Goal: Task Accomplishment & Management: Manage account settings

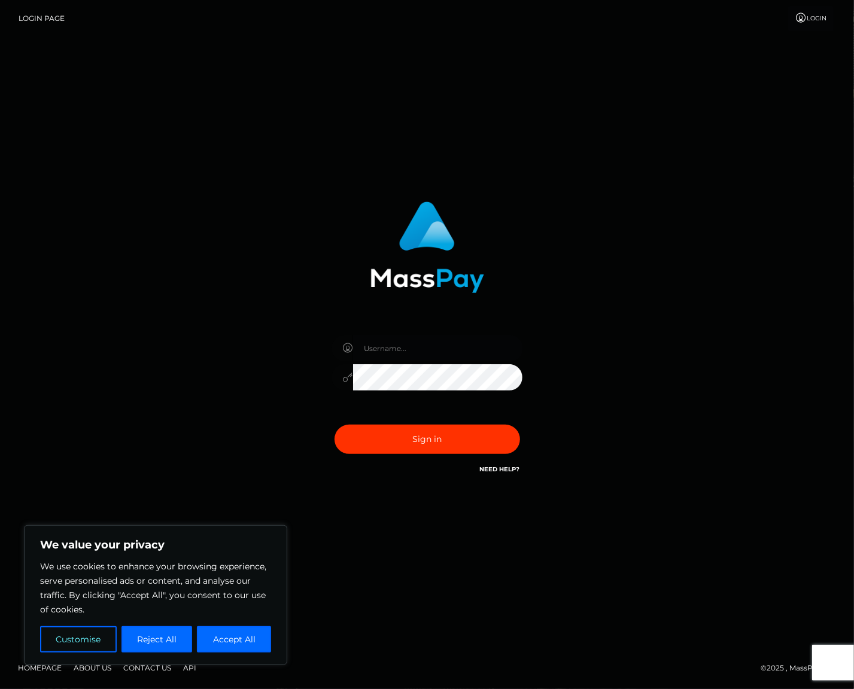
click at [415, 343] on input "text" at bounding box center [438, 348] width 170 height 27
type input "[EMAIL_ADDRESS][DOMAIN_NAME]"
click at [430, 434] on button "Sign in" at bounding box center [428, 439] width 186 height 29
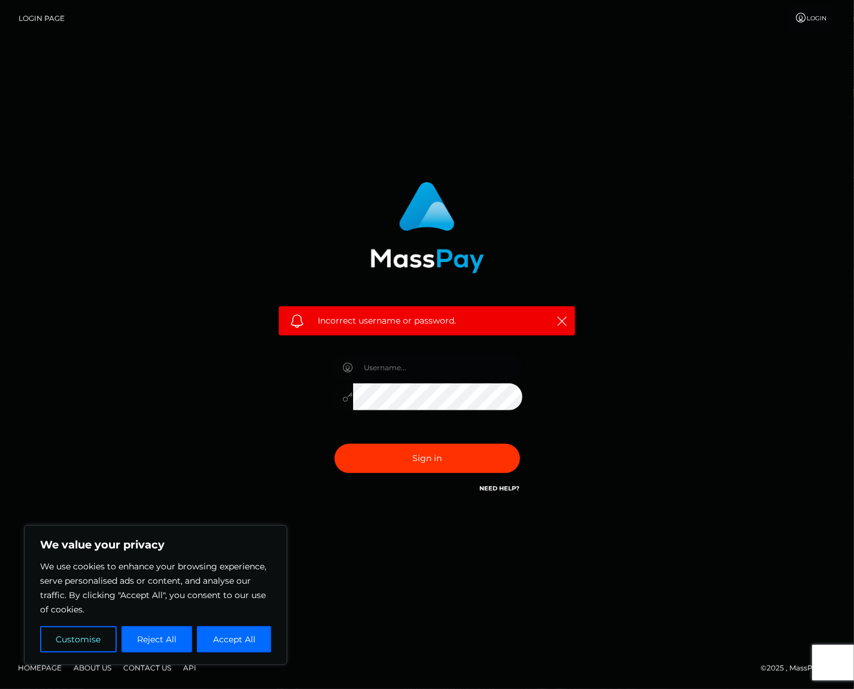
click at [393, 367] on input "text" at bounding box center [438, 367] width 170 height 27
type input "[EMAIL_ADDRESS][DOMAIN_NAME]"
click at [445, 450] on button "Sign in" at bounding box center [428, 458] width 186 height 29
click at [424, 363] on input "text" at bounding box center [438, 367] width 170 height 27
click at [415, 372] on input "text" at bounding box center [438, 367] width 170 height 27
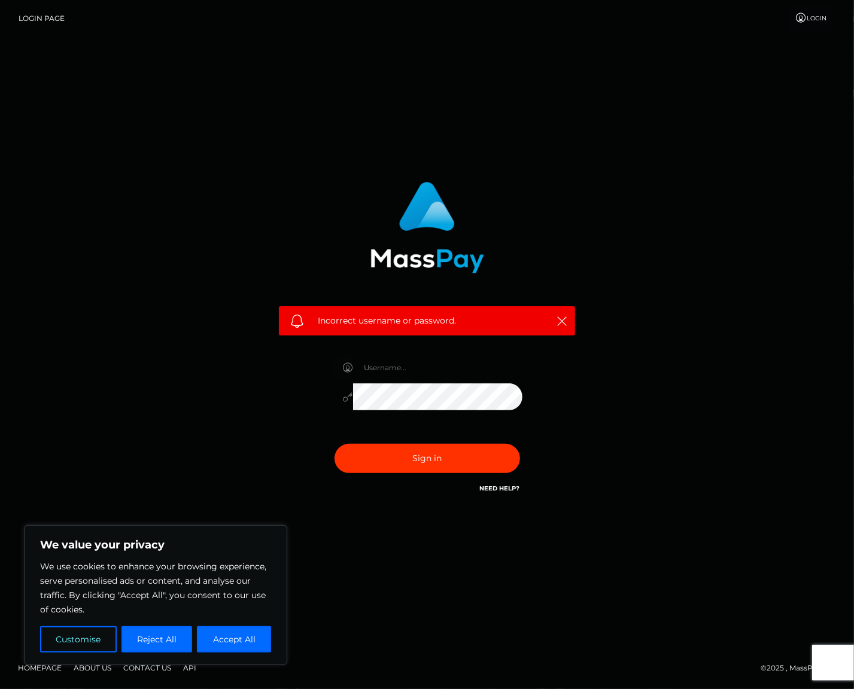
click at [376, 365] on input "text" at bounding box center [438, 367] width 170 height 27
type input "[EMAIL_ADDRESS][DOMAIN_NAME]"
click at [335, 444] on button "Sign in" at bounding box center [428, 458] width 186 height 29
click at [559, 318] on icon "button" at bounding box center [562, 321] width 12 height 12
click at [559, 320] on icon "button" at bounding box center [562, 321] width 12 height 12
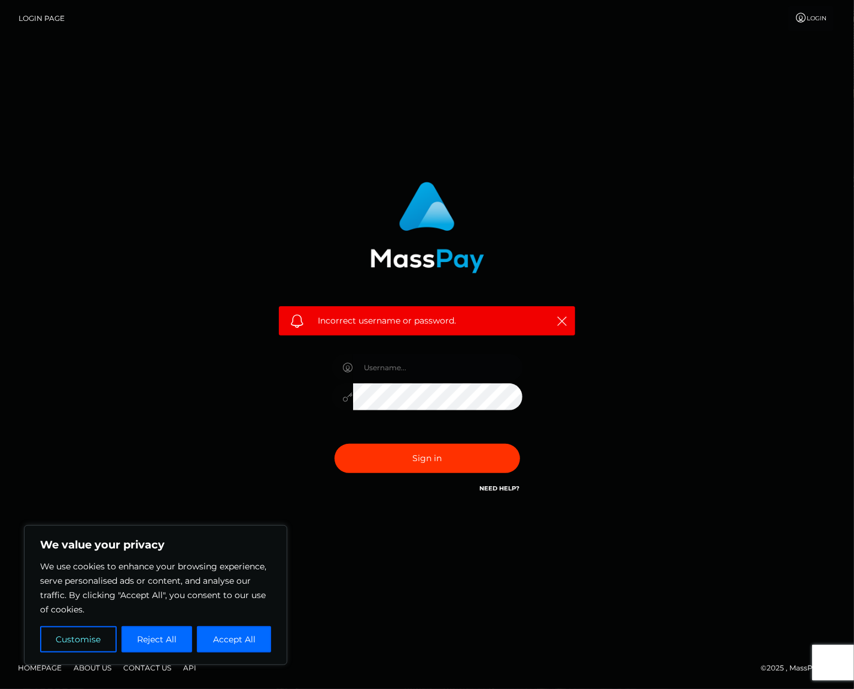
click at [357, 369] on input "text" at bounding box center [438, 367] width 170 height 27
type input "[EMAIL_ADDRESS][DOMAIN_NAME]"
click at [305, 372] on div "Incorrect username or password. [EMAIL_ADDRESS][DOMAIN_NAME]" at bounding box center [427, 339] width 314 height 332
click at [335, 444] on button "Sign in" at bounding box center [428, 458] width 186 height 29
click at [418, 360] on input "text" at bounding box center [438, 367] width 170 height 27
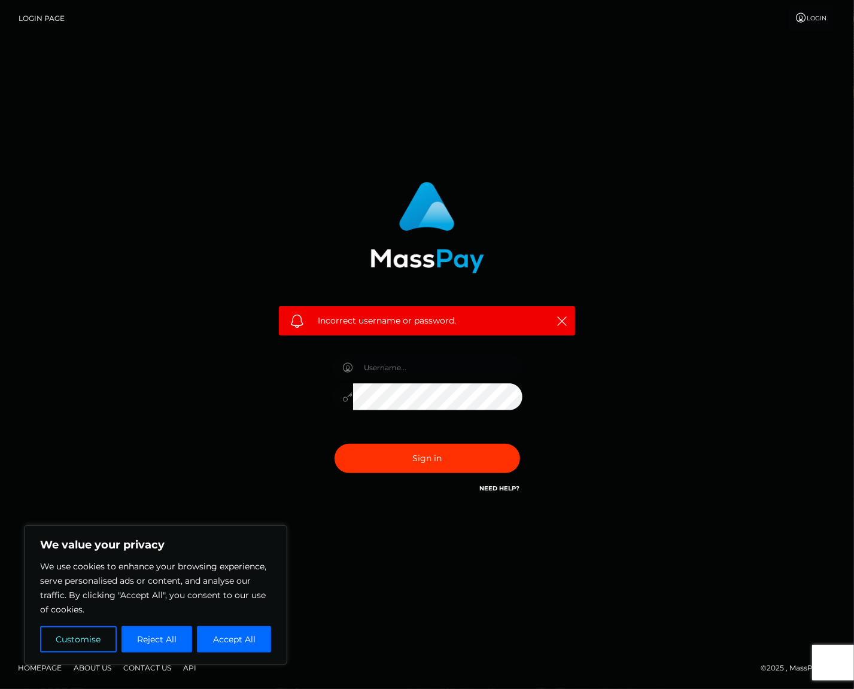
type input "missgabizawistowski@gmail.com"
click at [318, 385] on div "Incorrect username or password. missgabizawistowski@gmail.com" at bounding box center [427, 339] width 314 height 332
click at [462, 461] on button "Sign in" at bounding box center [428, 458] width 186 height 29
click at [410, 372] on input "text" at bounding box center [438, 367] width 170 height 27
type input "missgabizawistowski@gmail.com"
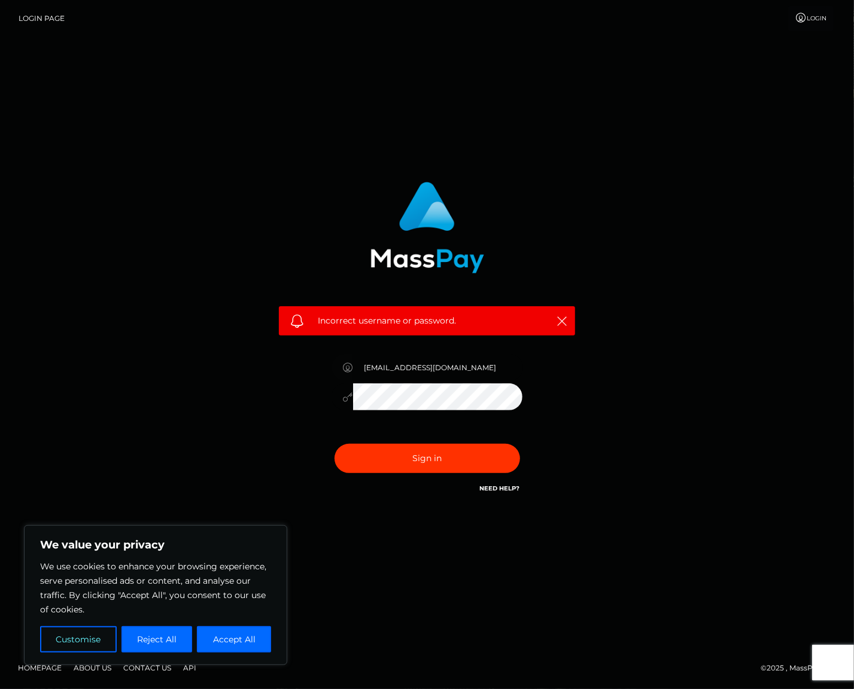
click at [329, 385] on div "missgabizawistowski@gmail.com" at bounding box center [427, 391] width 209 height 92
click at [335, 444] on button "Sign in" at bounding box center [428, 458] width 186 height 29
click at [449, 361] on input "text" at bounding box center [438, 367] width 170 height 27
type input "missgabizawistowski@gmail.com"
click at [309, 380] on div "Incorrect username or password. missgabizawistowski@gmail.com" at bounding box center [427, 339] width 314 height 332
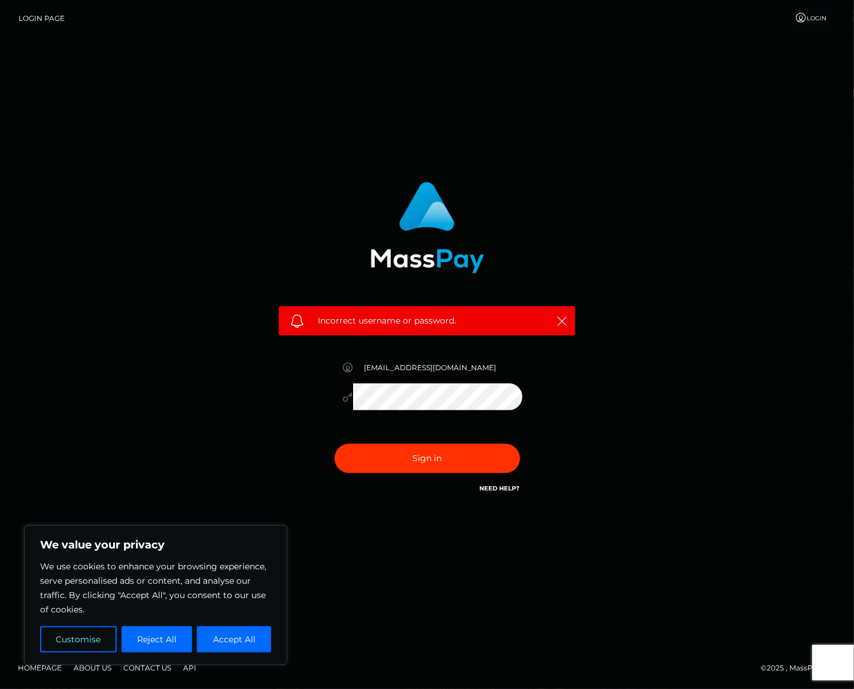
click at [335, 444] on button "Sign in" at bounding box center [428, 458] width 186 height 29
click at [505, 491] on link "Need Help?" at bounding box center [500, 489] width 40 height 8
click at [732, 548] on div "Incorrect username or password." at bounding box center [427, 345] width 854 height 524
click at [809, 11] on link "Login" at bounding box center [810, 18] width 45 height 25
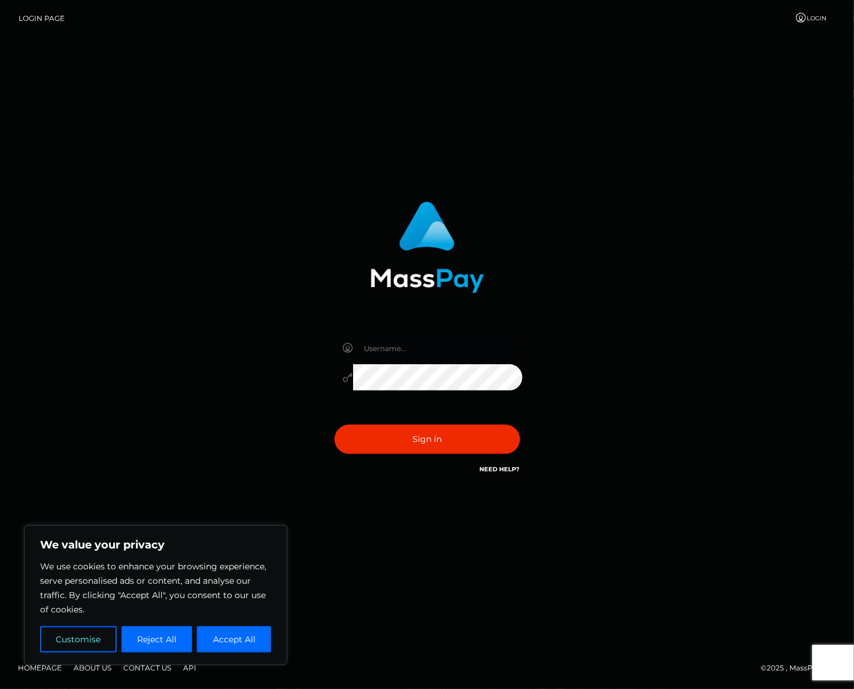
type input "[EMAIL_ADDRESS][DOMAIN_NAME]"
click at [418, 439] on button "Sign in" at bounding box center [428, 439] width 186 height 29
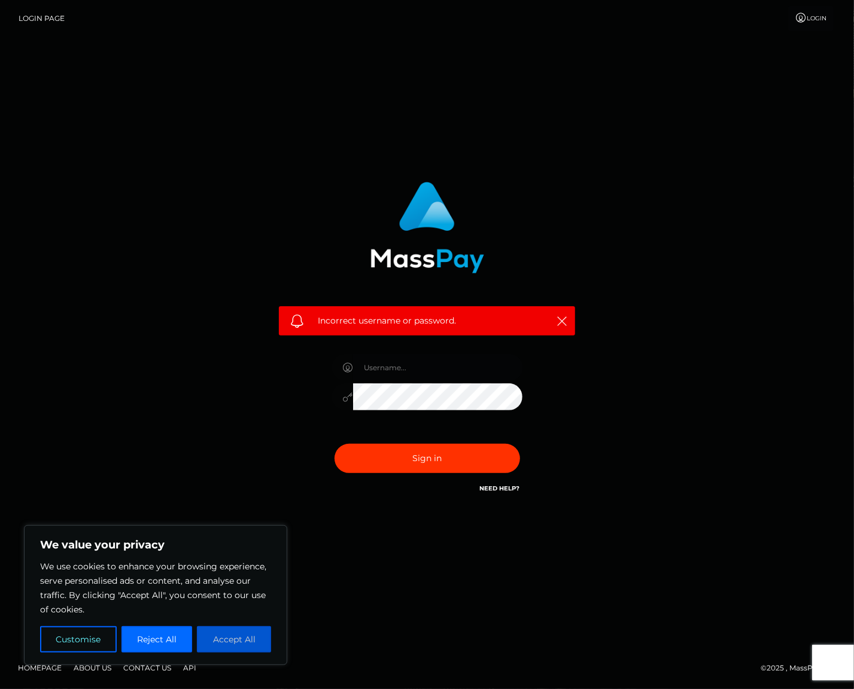
type input "[EMAIL_ADDRESS][DOMAIN_NAME]"
click at [245, 633] on button "Accept All" at bounding box center [234, 640] width 74 height 26
checkbox input "true"
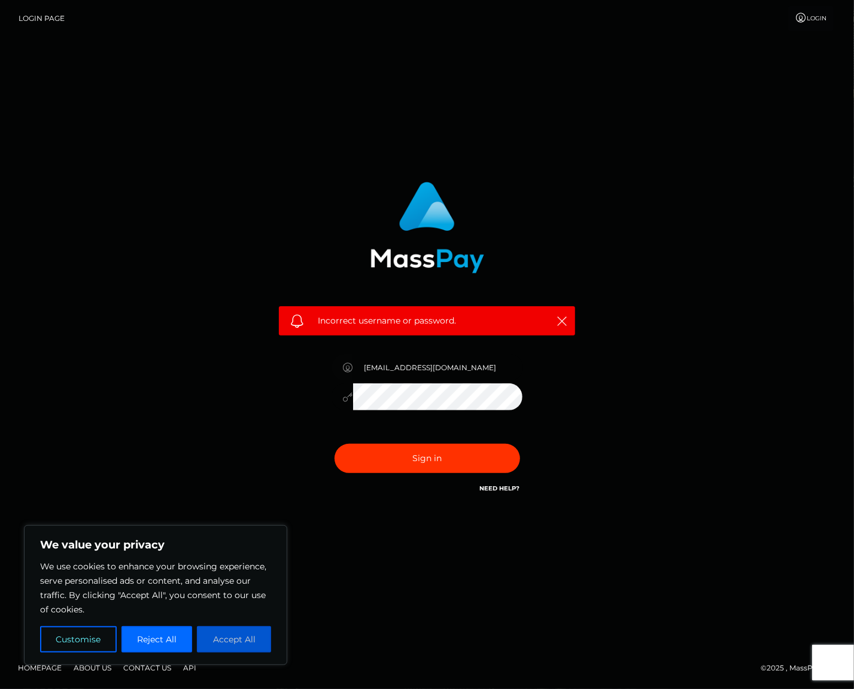
checkbox input "true"
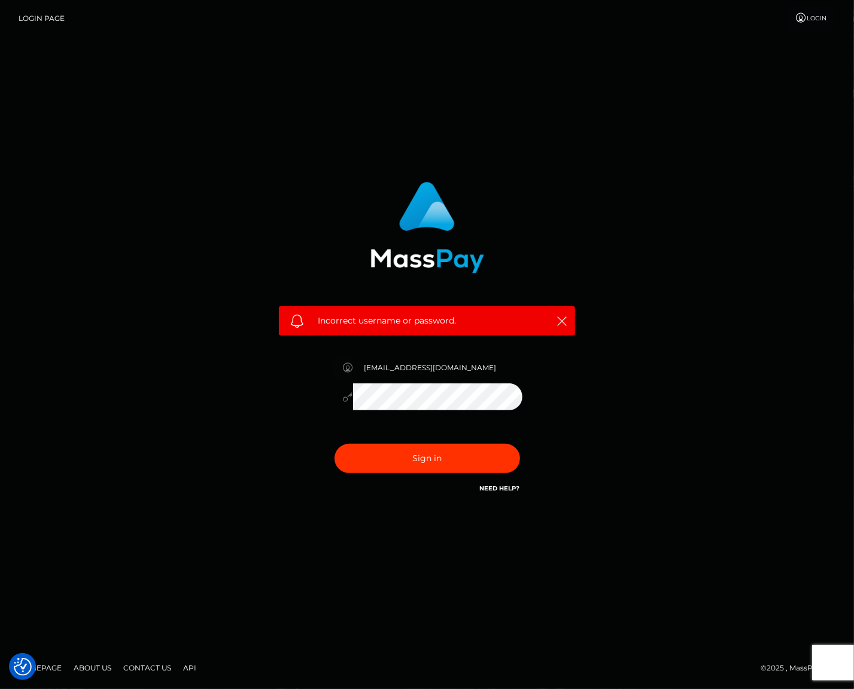
click at [339, 387] on div at bounding box center [427, 395] width 191 height 23
click at [421, 461] on button "Sign in" at bounding box center [428, 458] width 186 height 29
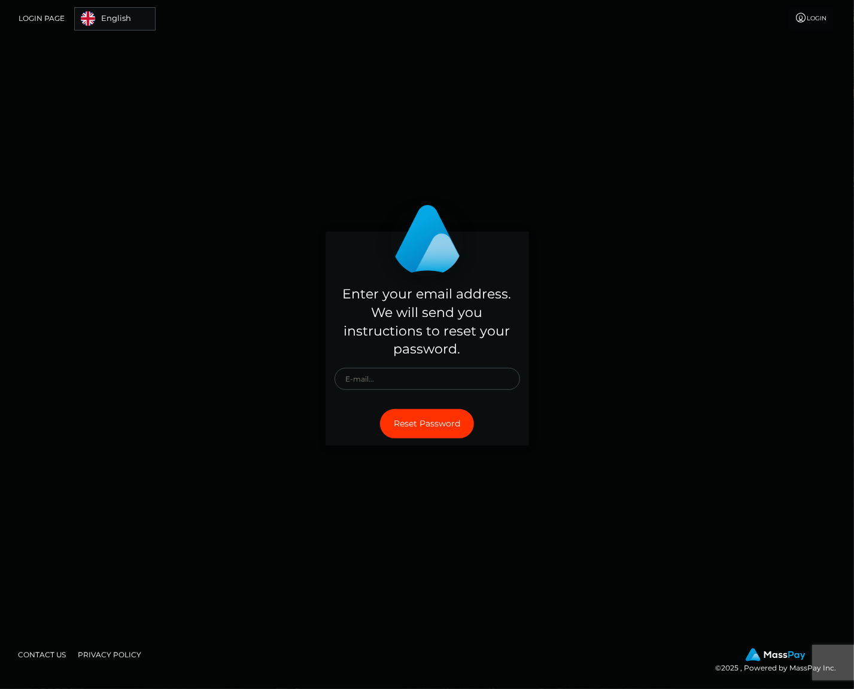
click at [394, 362] on div "Enter your email address. We will send you instructions to reset your password." at bounding box center [427, 339] width 203 height 126
click at [395, 371] on input "text" at bounding box center [428, 379] width 186 height 22
type input "[EMAIL_ADDRESS][DOMAIN_NAME]"
click at [427, 428] on button "Reset Password" at bounding box center [427, 423] width 94 height 29
click at [413, 381] on input "text" at bounding box center [428, 379] width 186 height 22
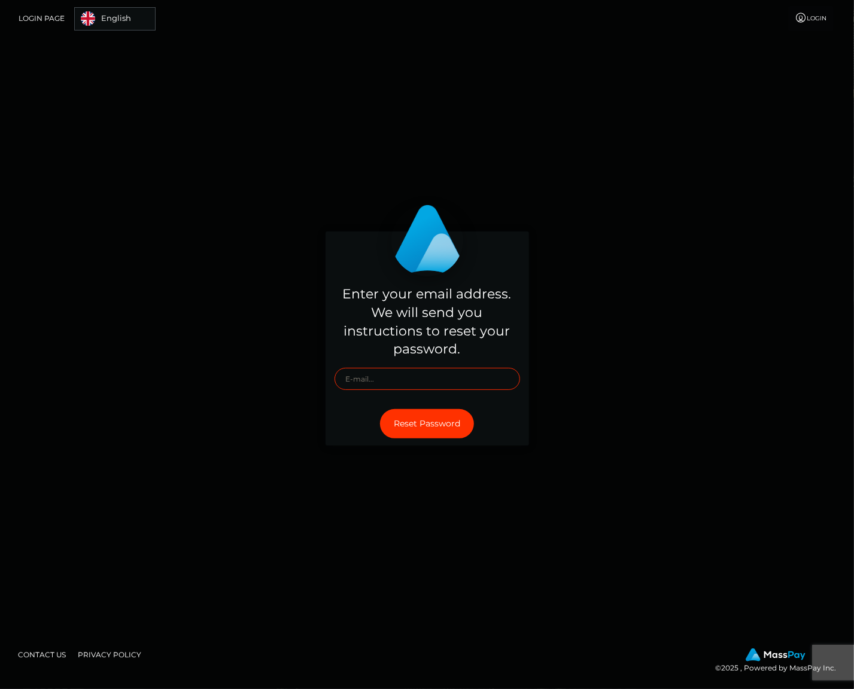
type input "[EMAIL_ADDRESS][DOMAIN_NAME]"
click at [428, 428] on button "Reset Password" at bounding box center [427, 423] width 94 height 29
click at [451, 378] on input "text" at bounding box center [428, 379] width 186 height 22
type input "[EMAIL_ADDRESS][DOMAIN_NAME]"
click at [440, 422] on button "Reset Password" at bounding box center [427, 423] width 94 height 29
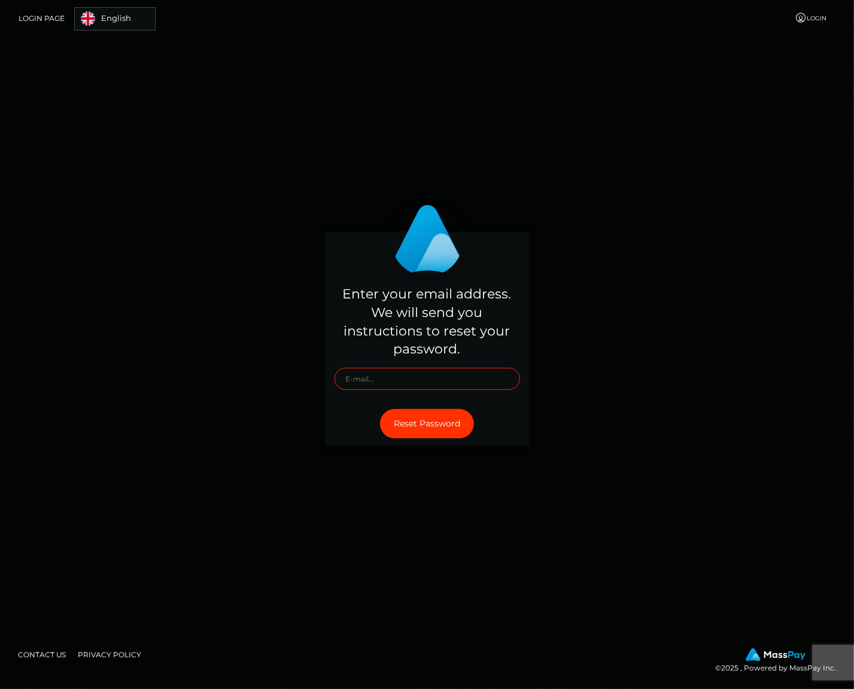
drag, startPoint x: 425, startPoint y: 378, endPoint x: 438, endPoint y: 378, distance: 13.2
click at [425, 378] on input "text" at bounding box center [428, 379] width 186 height 22
type input "[EMAIL_ADDRESS][DOMAIN_NAME]"
click at [443, 426] on button "Reset Password" at bounding box center [427, 423] width 94 height 29
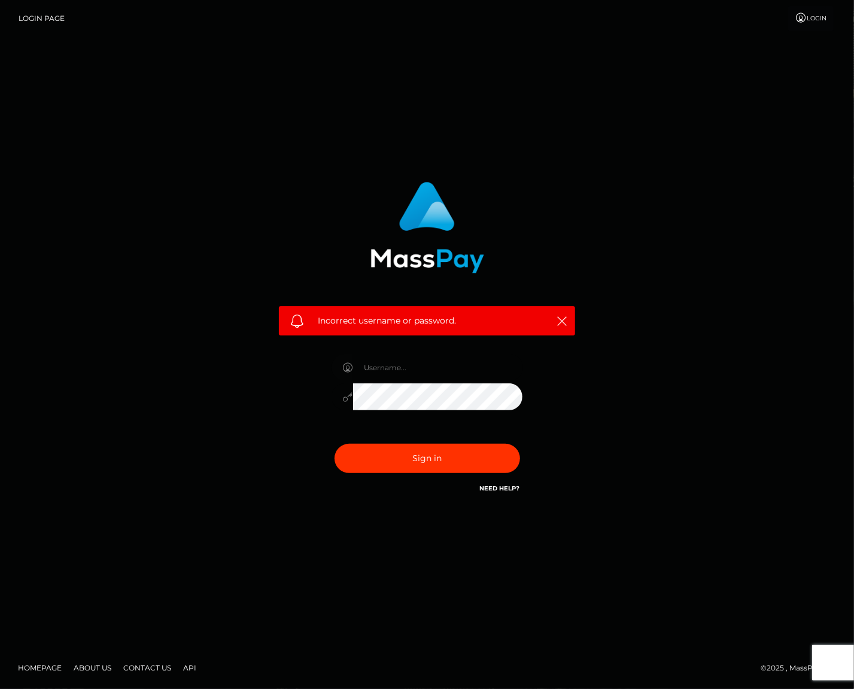
click at [809, 12] on link "Login" at bounding box center [810, 18] width 45 height 25
type input "[EMAIL_ADDRESS][DOMAIN_NAME]"
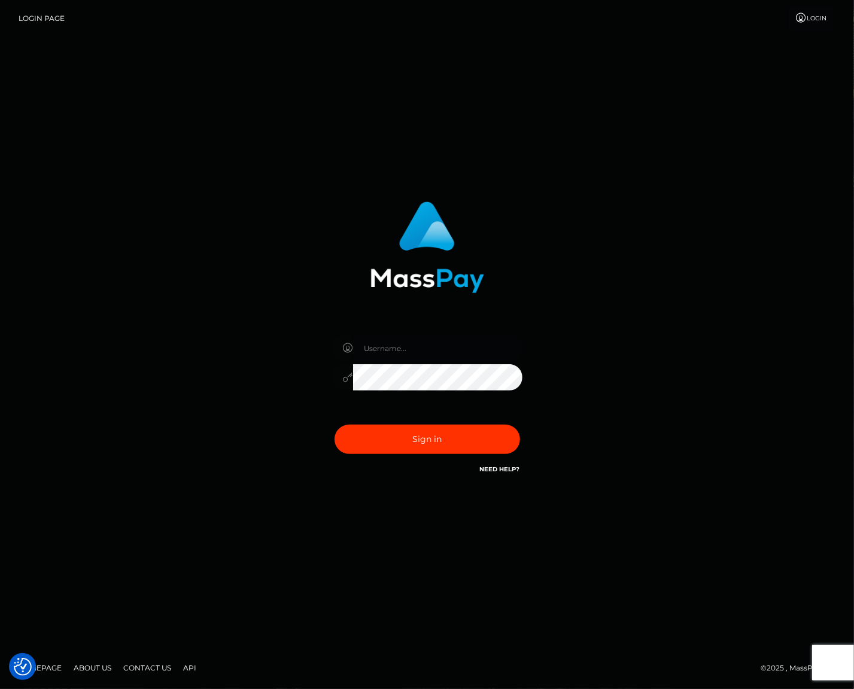
type input "[EMAIL_ADDRESS][DOMAIN_NAME]"
click at [51, 17] on link "Login Page" at bounding box center [42, 18] width 46 height 25
click at [448, 436] on button "Sign in" at bounding box center [428, 439] width 186 height 29
type input "[EMAIL_ADDRESS][DOMAIN_NAME]"
click at [474, 442] on button "Sign in" at bounding box center [428, 439] width 186 height 29
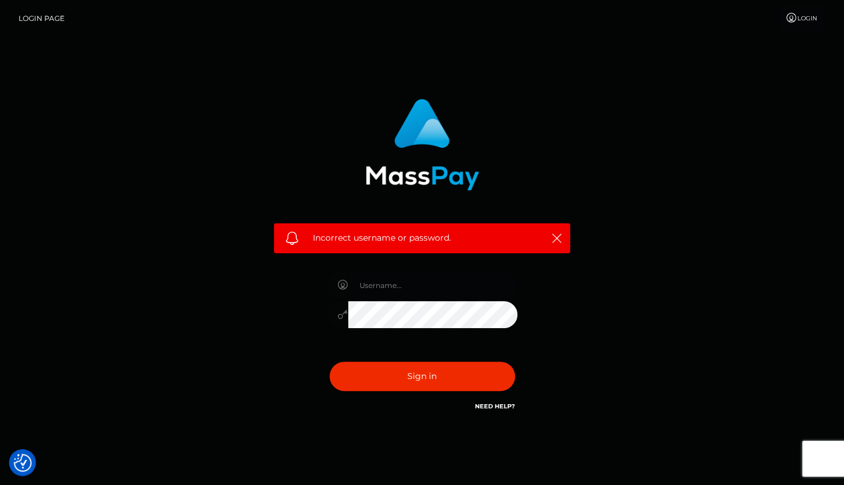
type input "[EMAIL_ADDRESS][DOMAIN_NAME]"
click at [411, 372] on button "Sign in" at bounding box center [423, 375] width 186 height 29
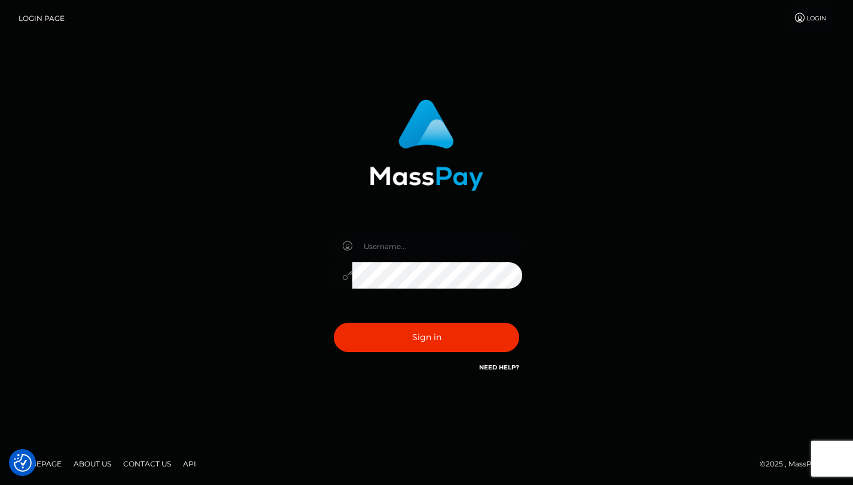
type input "[EMAIL_ADDRESS][DOMAIN_NAME]"
click at [420, 332] on button "Sign in" at bounding box center [427, 337] width 186 height 29
